Goal: Task Accomplishment & Management: Manage account settings

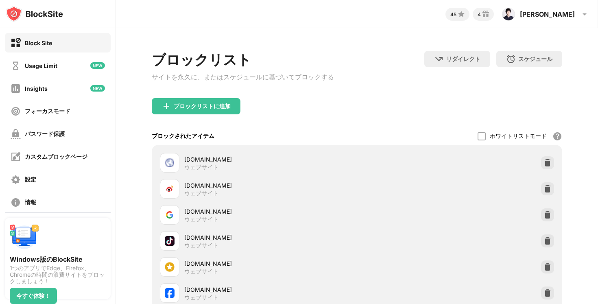
scroll to position [178, 0]
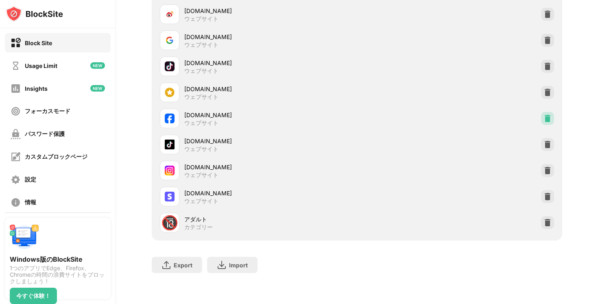
click at [549, 116] on img at bounding box center [547, 118] width 8 height 8
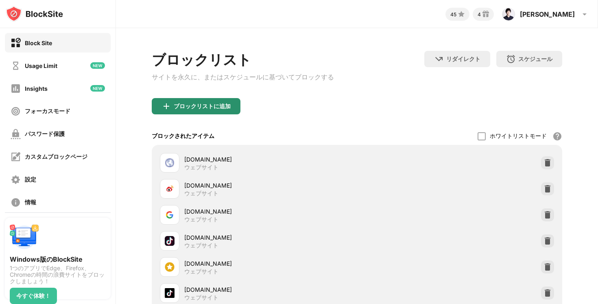
click at [194, 105] on div "ブロックリストに追加" at bounding box center [196, 106] width 89 height 16
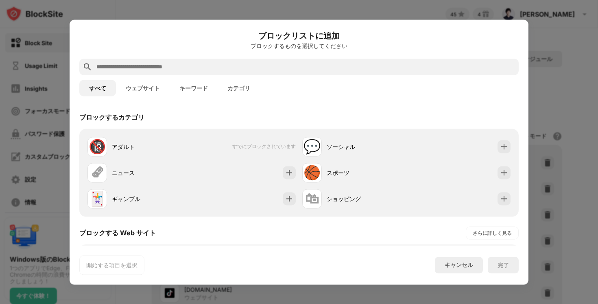
click at [186, 70] on input "text" at bounding box center [306, 67] width 420 height 10
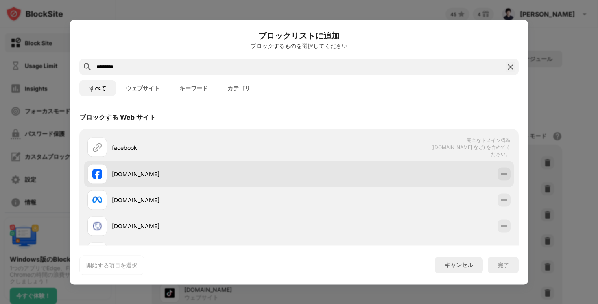
type input "********"
click at [505, 170] on img at bounding box center [504, 174] width 8 height 8
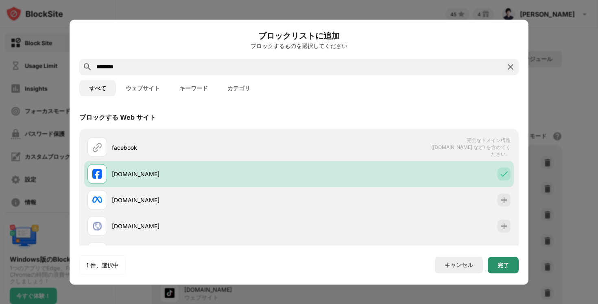
click at [495, 258] on div "完了" at bounding box center [503, 265] width 31 height 16
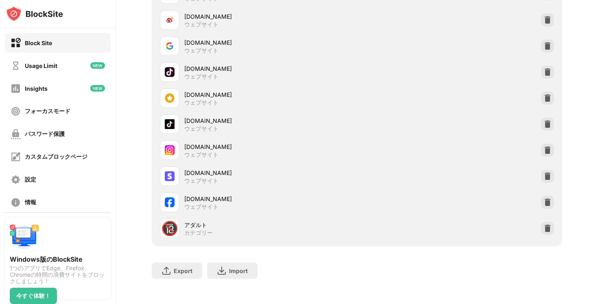
scroll to position [168, 0]
click at [545, 176] on img at bounding box center [547, 176] width 8 height 8
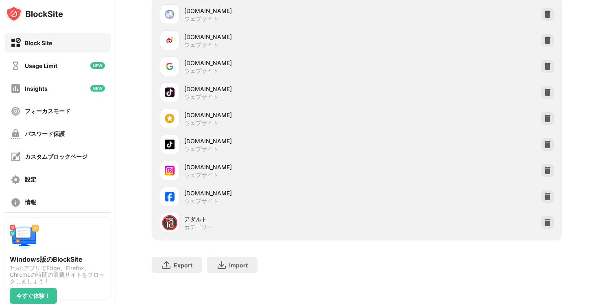
scroll to position [0, 0]
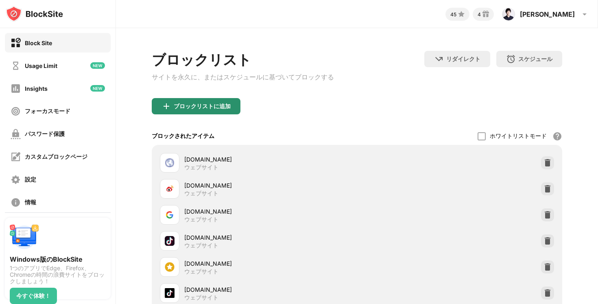
click at [201, 102] on div "ブロックリストに追加" at bounding box center [196, 106] width 89 height 16
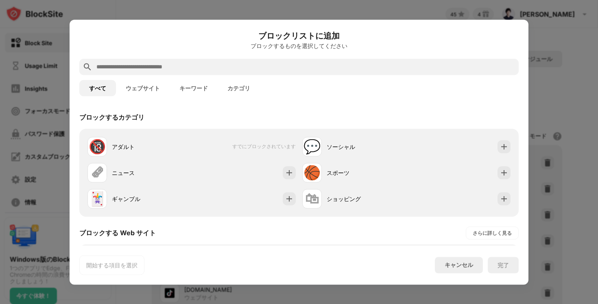
click at [188, 68] on input "text" at bounding box center [306, 67] width 420 height 10
paste input "**********"
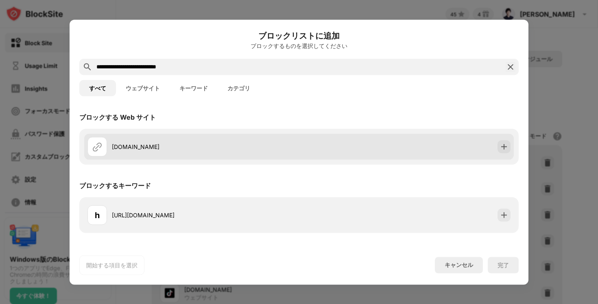
type input "**********"
click at [511, 140] on div "[DOMAIN_NAME]" at bounding box center [298, 146] width 429 height 26
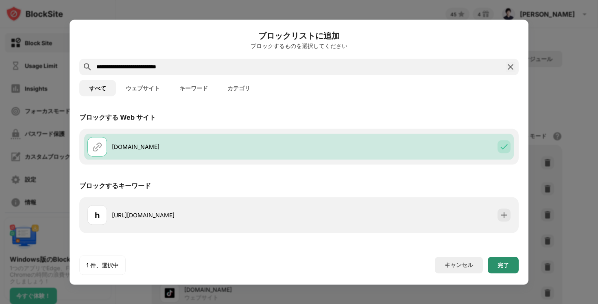
click at [496, 259] on div "完了" at bounding box center [503, 265] width 31 height 16
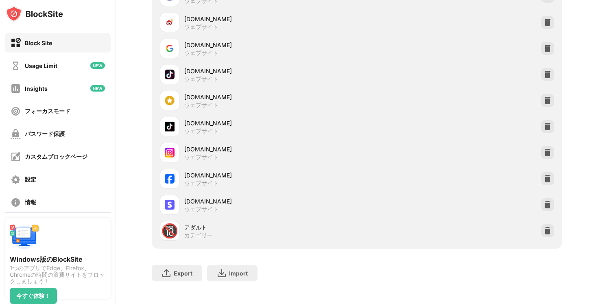
scroll to position [151, 0]
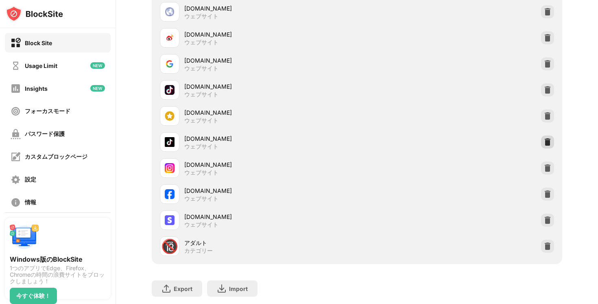
click at [547, 142] on img at bounding box center [547, 142] width 8 height 8
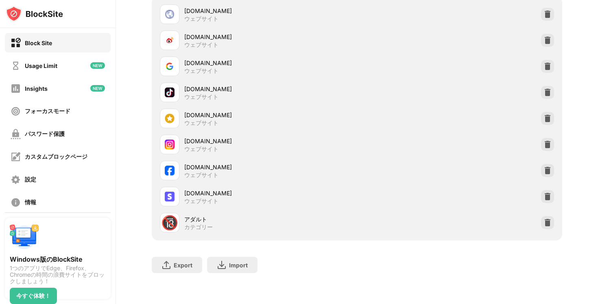
scroll to position [66, 0]
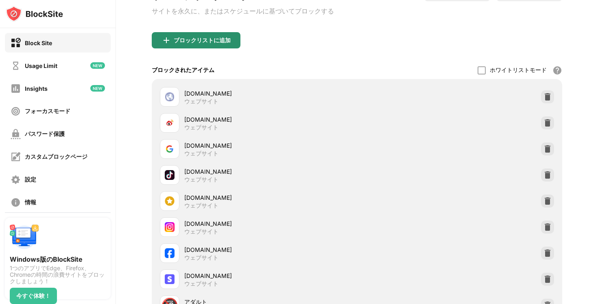
click at [209, 43] on div "ブロックリストに追加" at bounding box center [202, 40] width 57 height 7
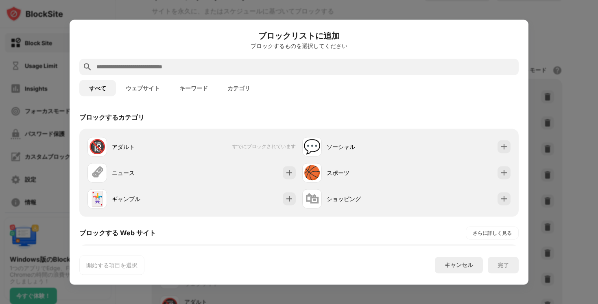
click at [186, 66] on input "text" at bounding box center [306, 67] width 420 height 10
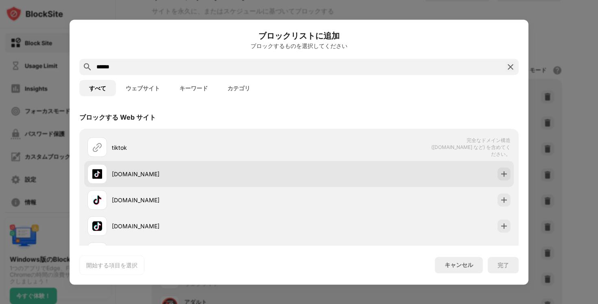
type input "******"
click at [500, 176] on img at bounding box center [504, 174] width 8 height 8
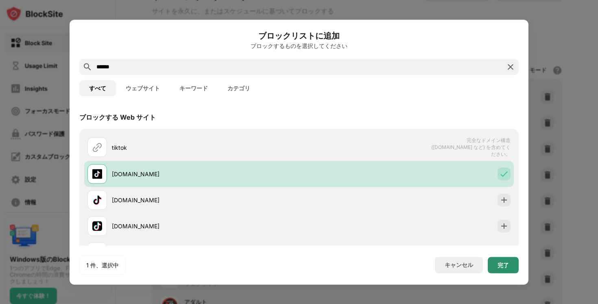
click at [501, 268] on div "完了" at bounding box center [503, 265] width 31 height 16
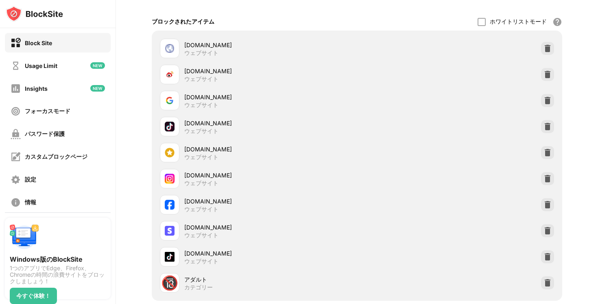
scroll to position [151, 0]
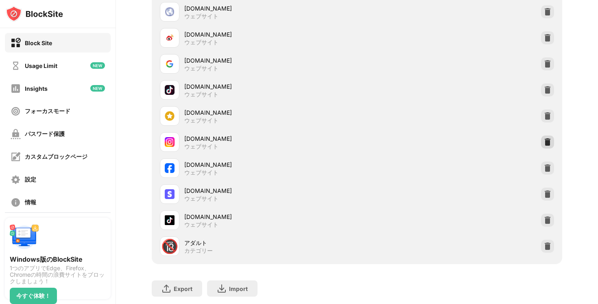
click at [550, 146] on img at bounding box center [547, 142] width 8 height 8
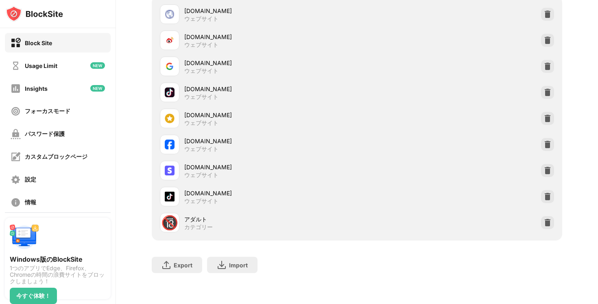
scroll to position [43, 0]
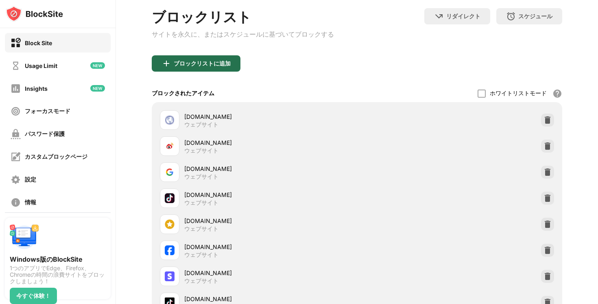
click at [200, 60] on div "ブロックリストに追加" at bounding box center [196, 63] width 89 height 16
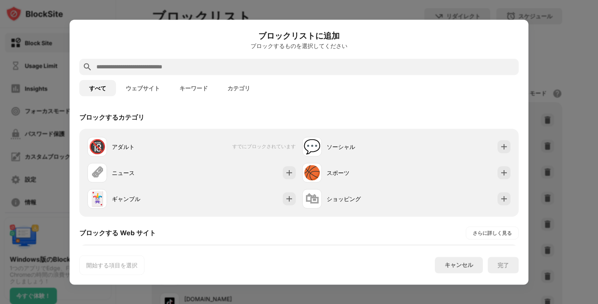
click at [198, 67] on input "text" at bounding box center [306, 67] width 420 height 10
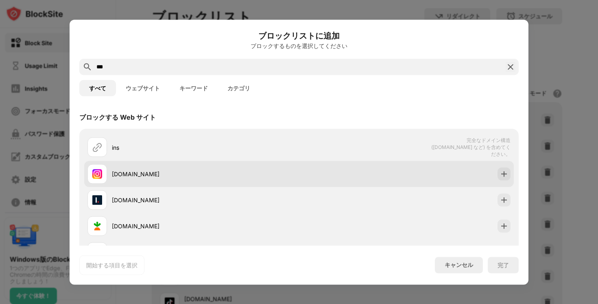
type input "***"
click at [506, 172] on img at bounding box center [504, 174] width 8 height 8
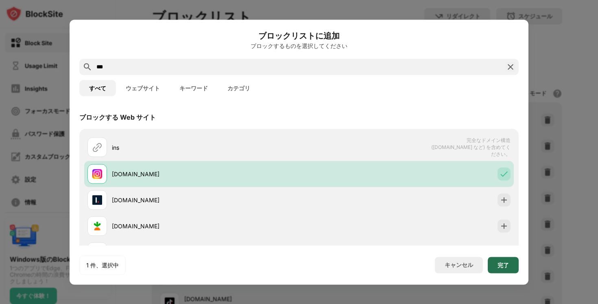
click at [505, 262] on div "完了" at bounding box center [502, 265] width 11 height 7
